Goal: Task Accomplishment & Management: Manage account settings

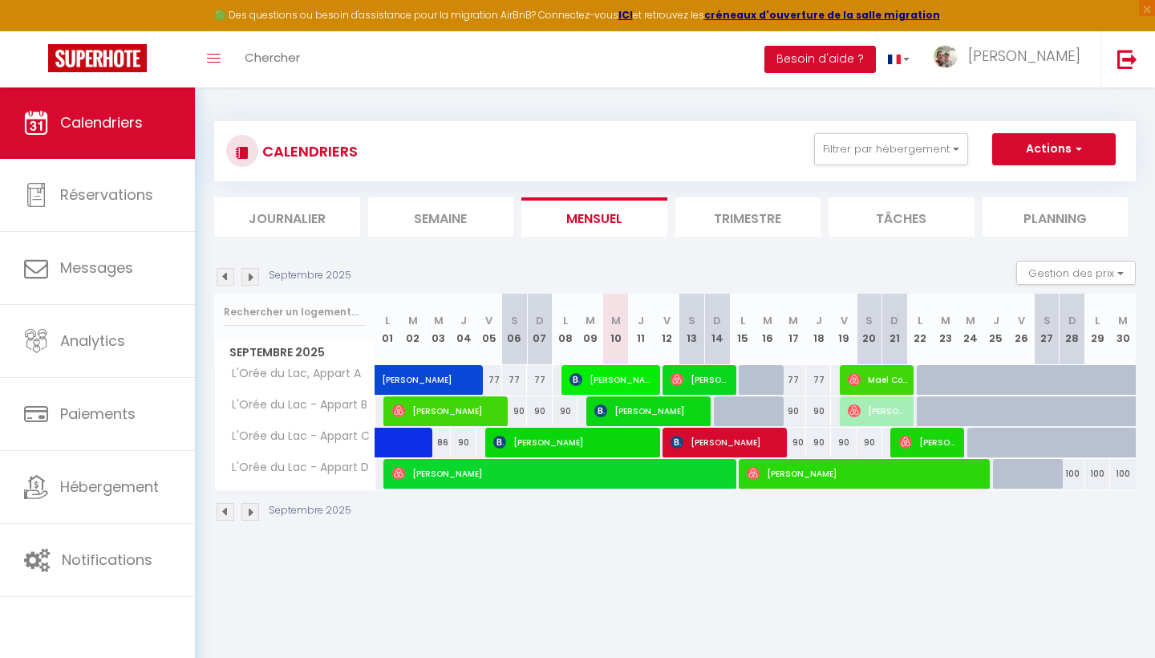
click at [795, 444] on div "90" at bounding box center [793, 443] width 26 height 30
type input "90"
type input "Mer 17 Septembre 2025"
type input "Jeu 18 Septembre 2025"
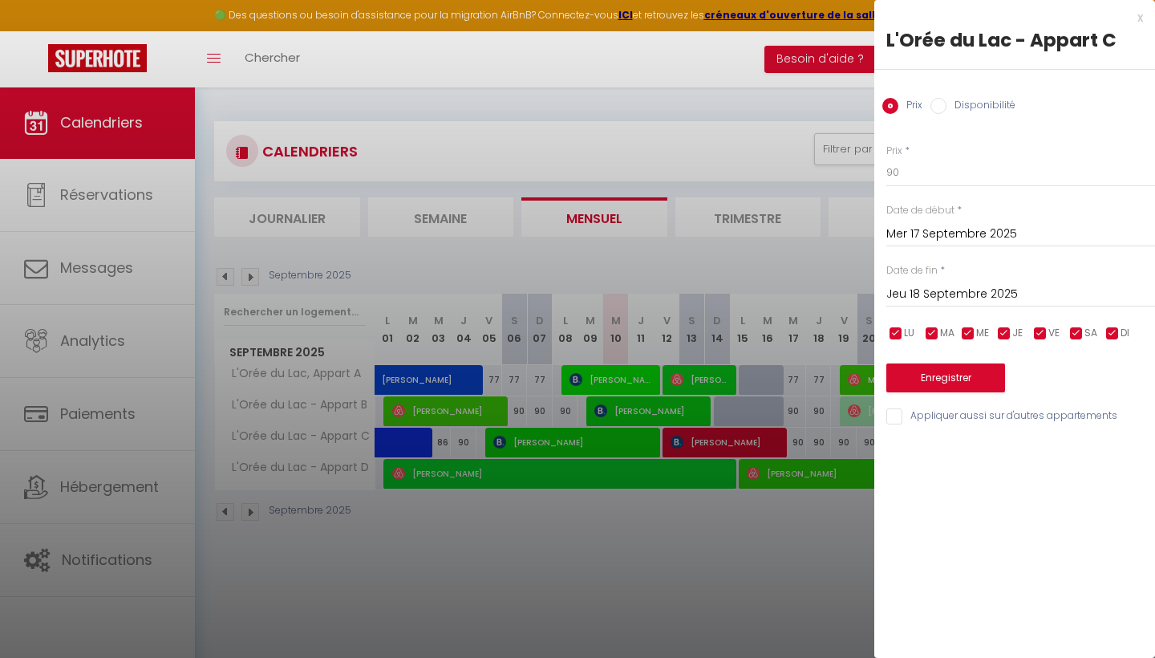
click at [934, 103] on input "Disponibilité" at bounding box center [938, 106] width 16 height 16
radio input "true"
radio input "false"
click at [926, 294] on input "Jeu 18 Septembre 2025" at bounding box center [1020, 296] width 269 height 21
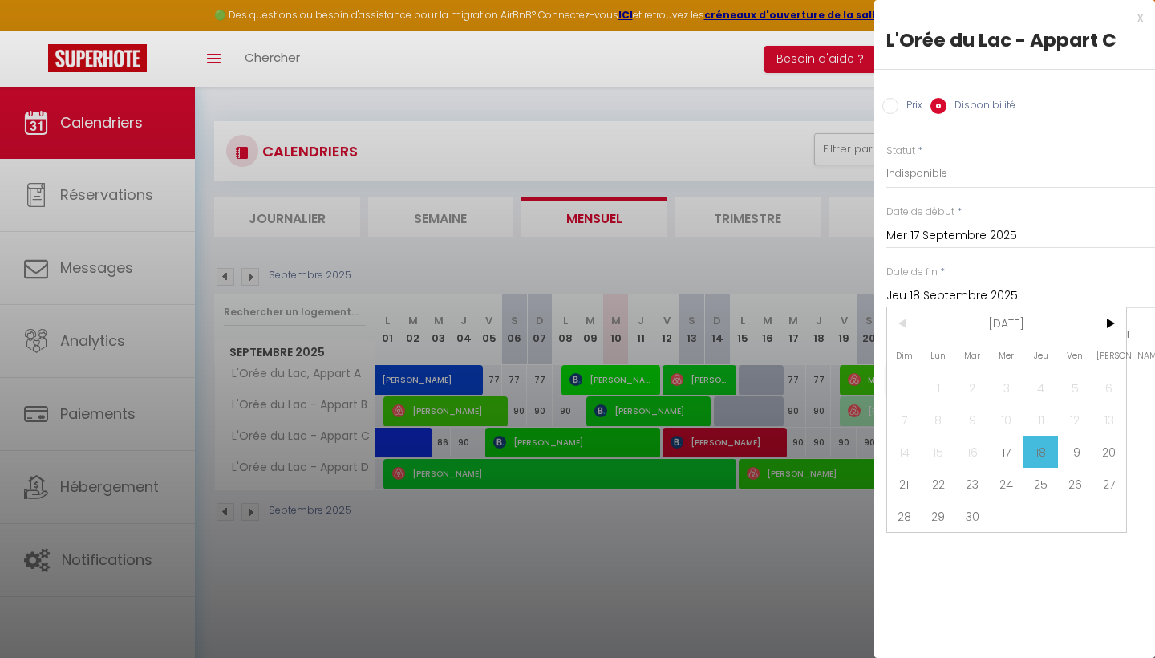
click at [851, 522] on div at bounding box center [577, 329] width 1155 height 658
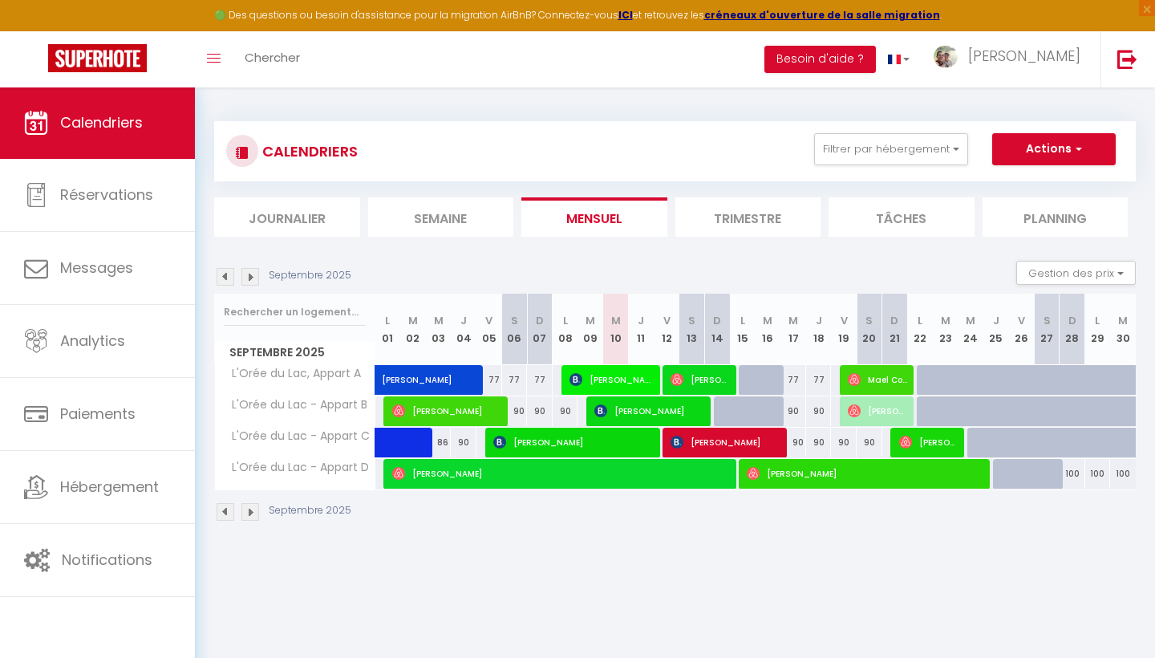
click at [797, 443] on div "90" at bounding box center [793, 443] width 26 height 30
select select "1"
type input "Mer 17 Septembre 2025"
type input "Jeu 18 Septembre 2025"
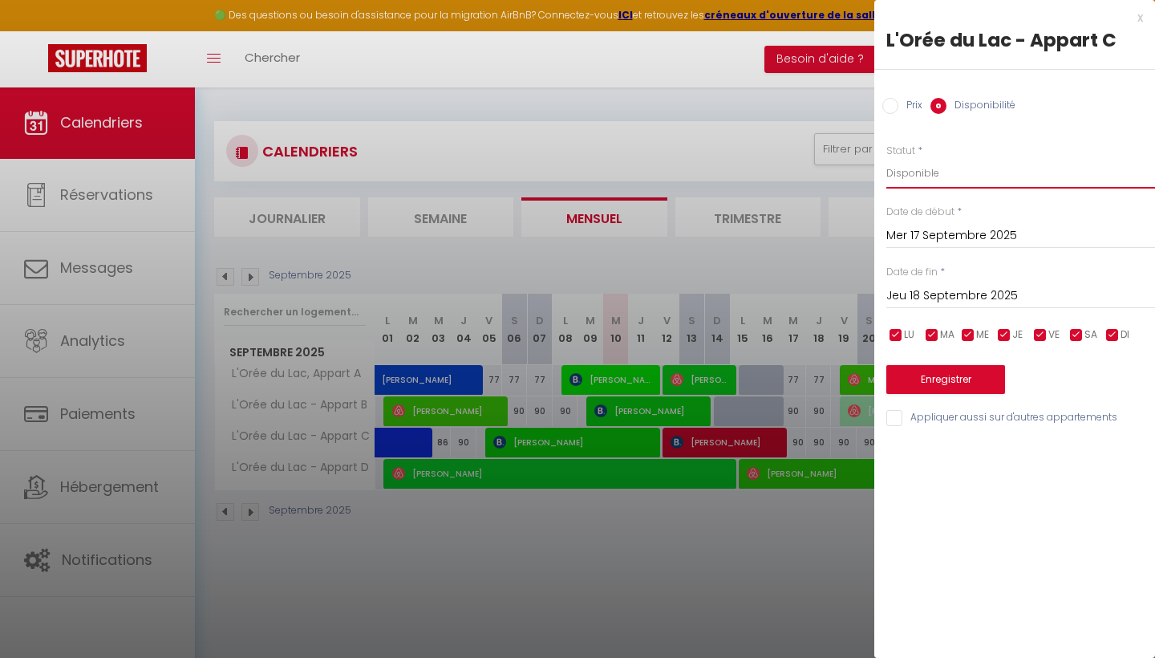
select select "0"
click at [943, 289] on input "Jeu 18 Septembre 2025" at bounding box center [1020, 296] width 269 height 21
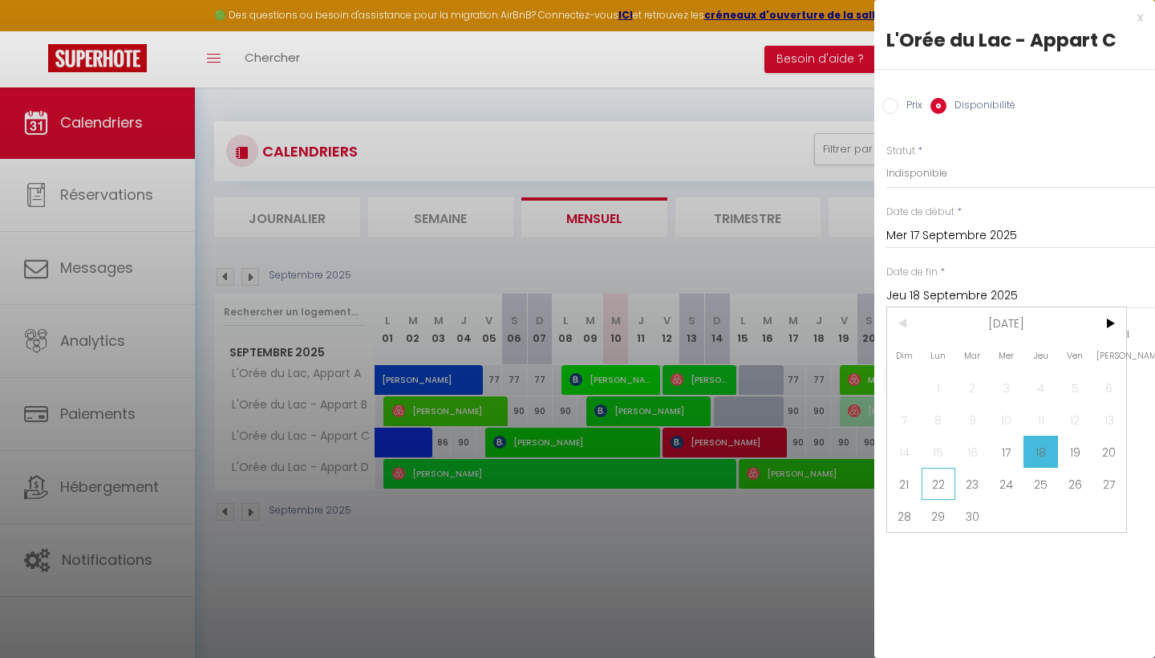
click at [944, 484] on span "22" at bounding box center [939, 484] width 34 height 32
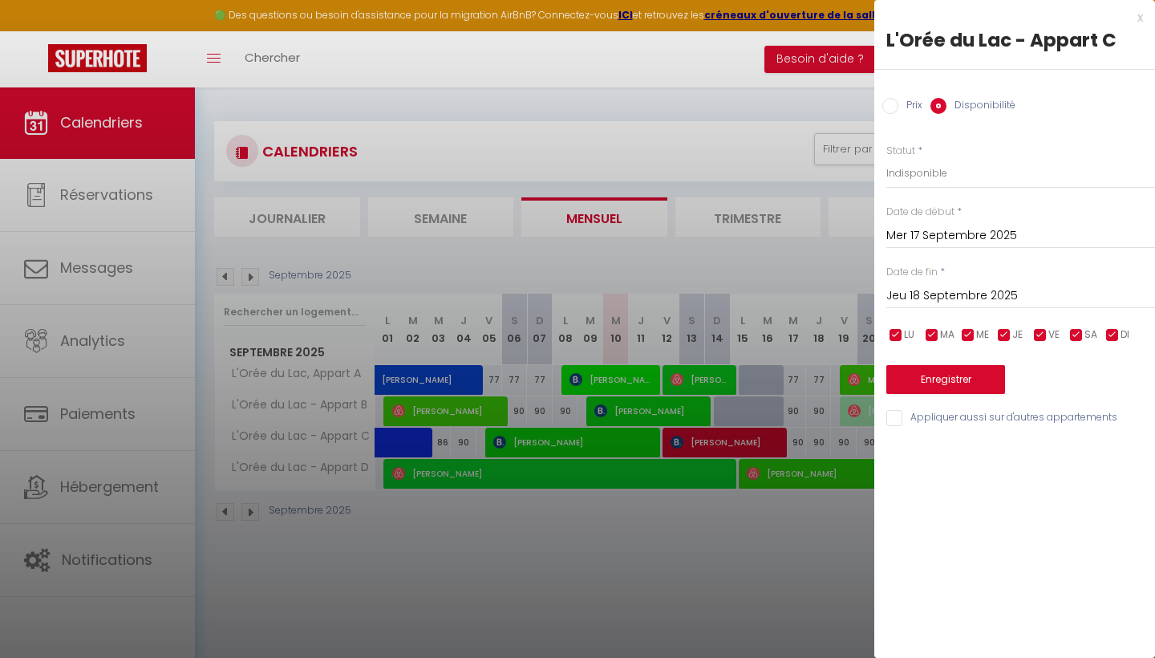
type input "Lun 22 Septembre 2025"
click at [944, 375] on button "Enregistrer" at bounding box center [945, 379] width 119 height 29
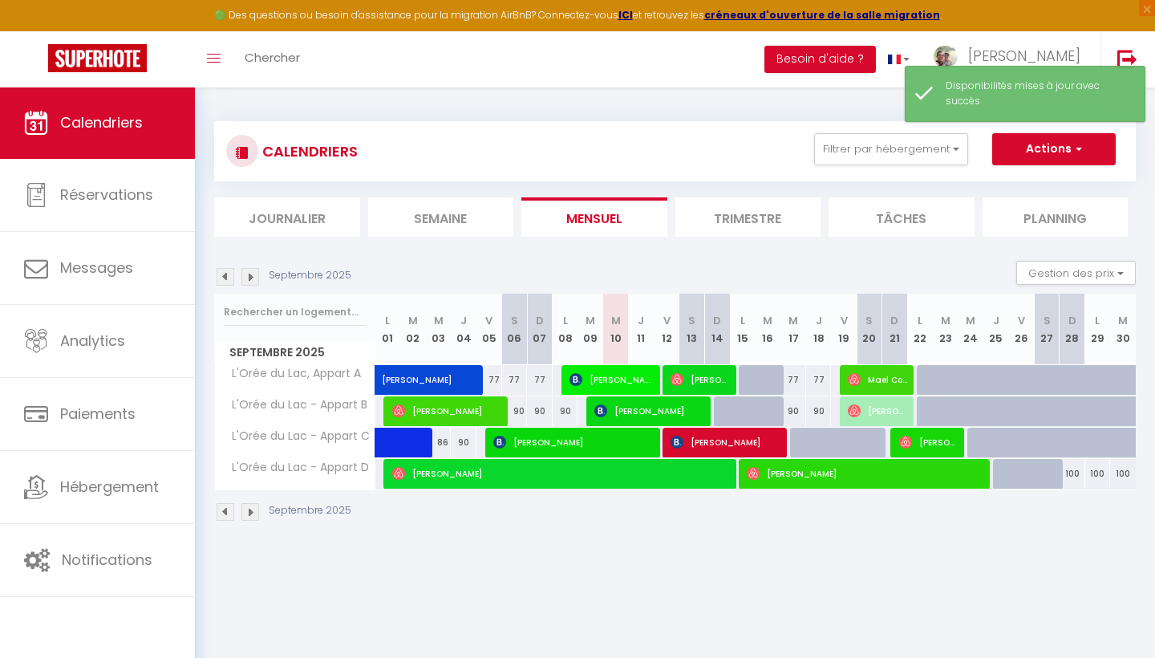
click at [822, 566] on body "🟢 Des questions ou besoin d'assistance pour la migration AirBnB? Connectez-vous…" at bounding box center [577, 416] width 1155 height 658
